Goal: Task Accomplishment & Management: Use online tool/utility

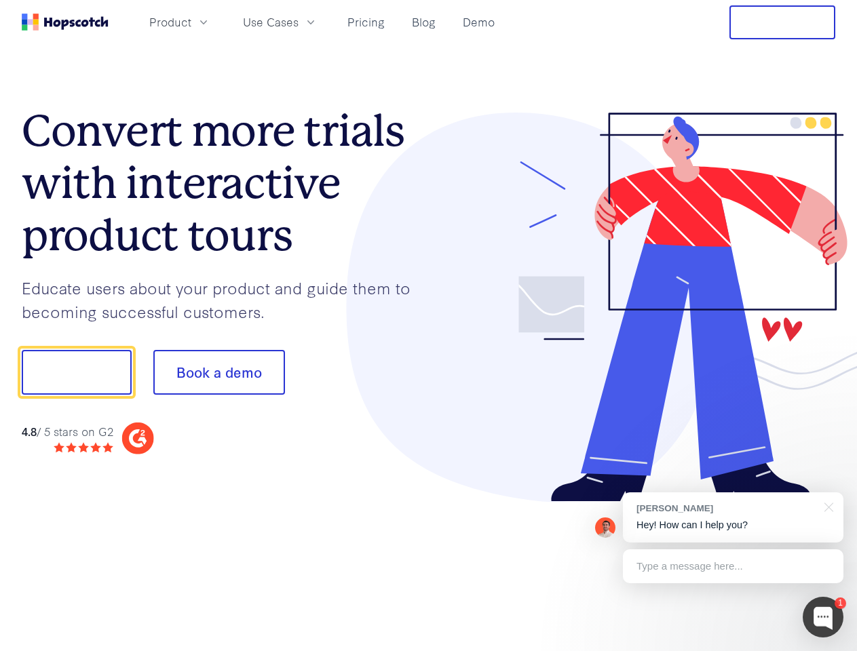
click at [429, 326] on div at bounding box center [632, 308] width 407 height 390
click at [191, 22] on span "Product" at bounding box center [170, 22] width 42 height 17
click at [299, 22] on span "Use Cases" at bounding box center [271, 22] width 56 height 17
click at [782, 22] on button "Free Trial" at bounding box center [782, 22] width 106 height 34
click at [76, 373] on button "Show me!" at bounding box center [77, 372] width 110 height 45
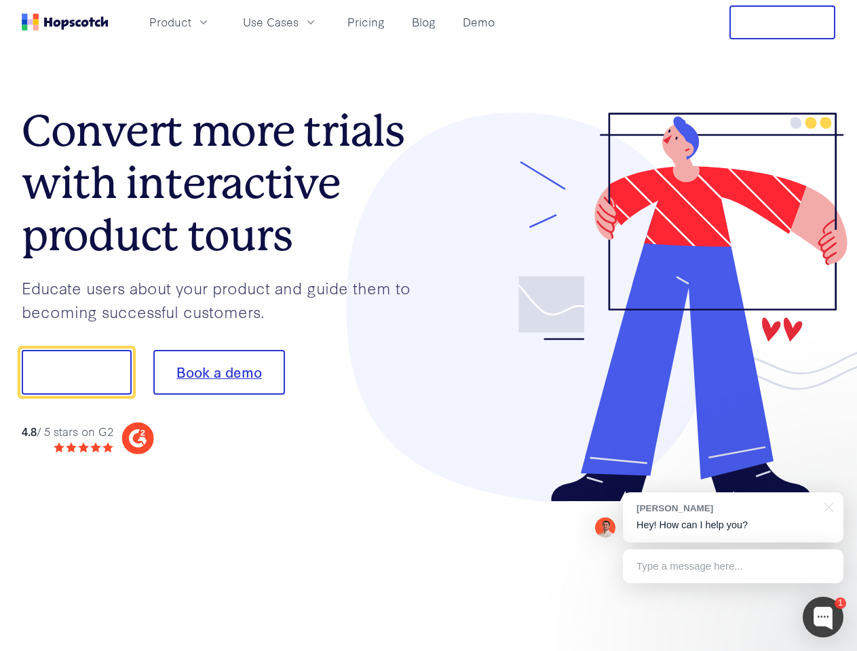
click at [219, 373] on button "Book a demo" at bounding box center [219, 372] width 132 height 45
click at [823, 618] on div at bounding box center [823, 617] width 41 height 41
click at [733, 518] on div "[PERSON_NAME] Hey! How can I help you?" at bounding box center [733, 518] width 221 height 50
click at [827, 651] on div "1 [PERSON_NAME] Hey! How can I help you? Type a message here... Free live chat …" at bounding box center [428, 651] width 857 height 0
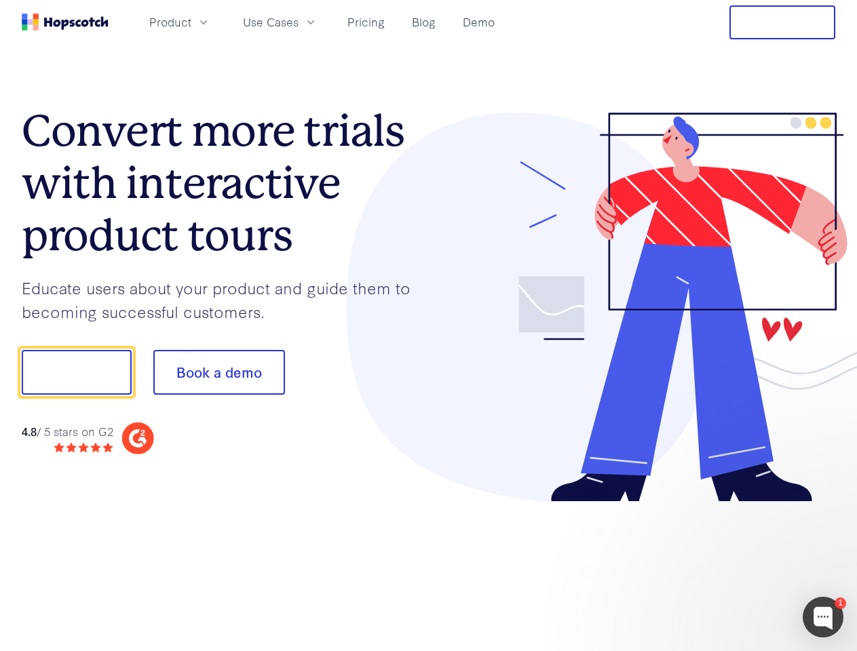
click at [733, 567] on div at bounding box center [716, 371] width 254 height 453
